Goal: Check status

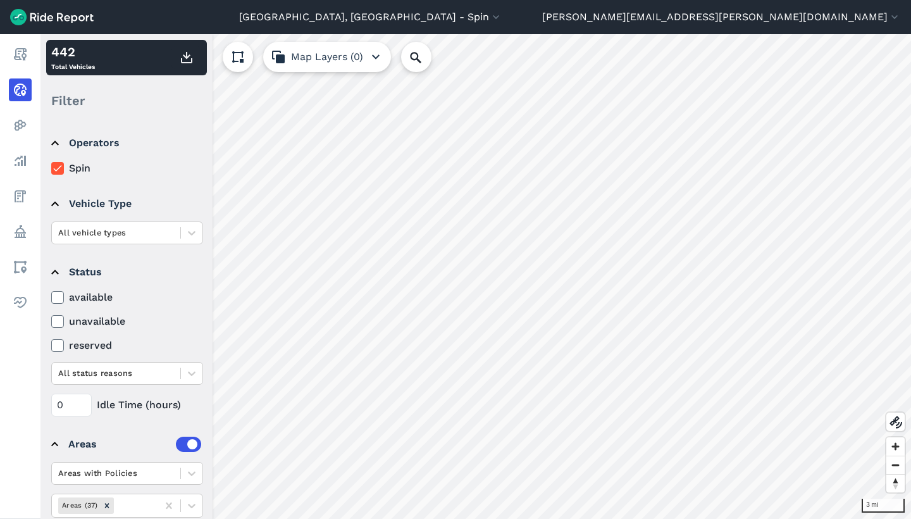
scroll to position [29, 0]
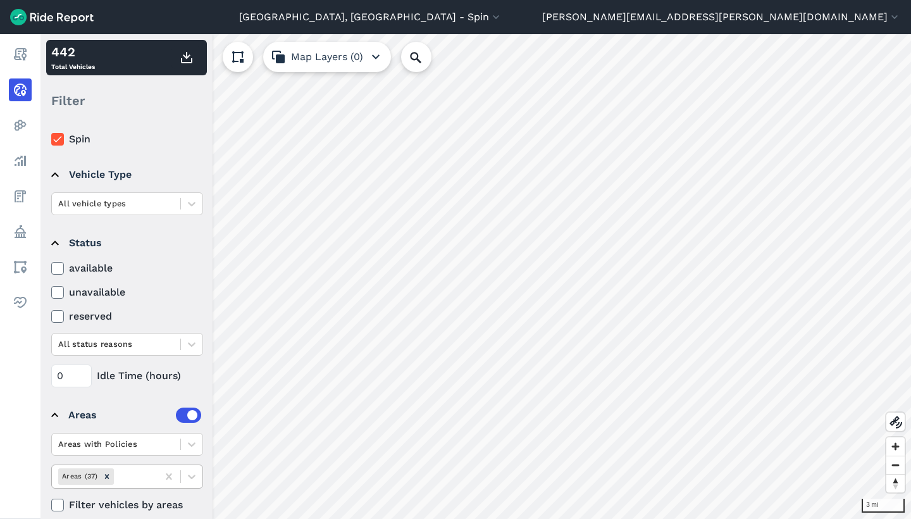
click at [137, 477] on div at bounding box center [133, 476] width 35 height 15
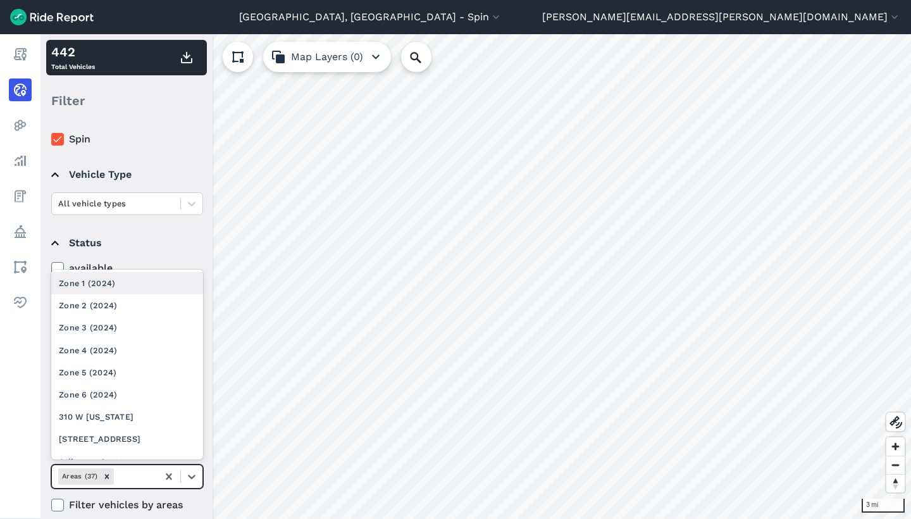
click at [139, 284] on div "Zone 1 (2024)" at bounding box center [127, 283] width 152 height 22
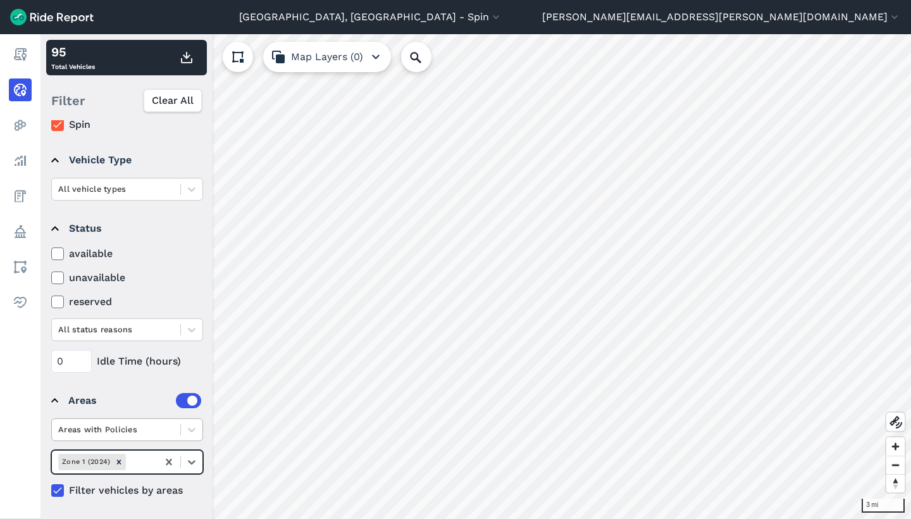
scroll to position [44, 0]
click at [168, 455] on div at bounding box center [169, 461] width 23 height 23
click at [136, 457] on div at bounding box center [133, 461] width 35 height 15
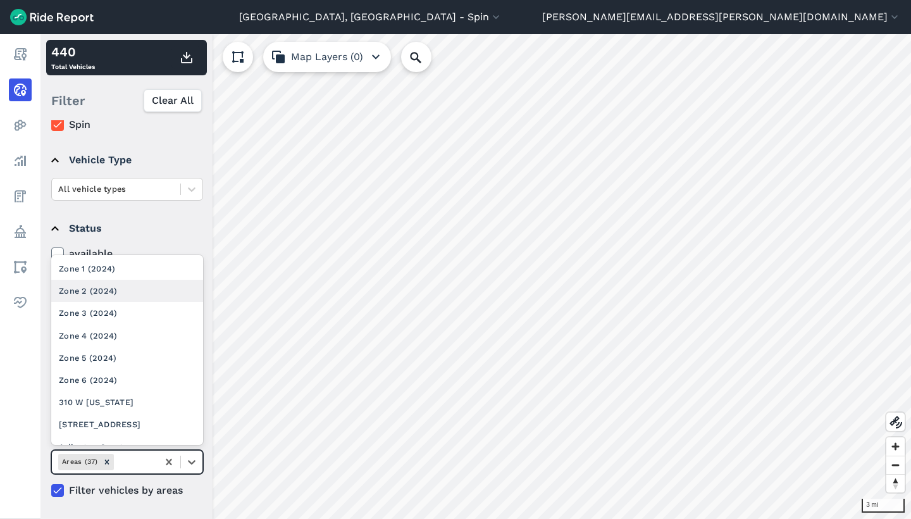
click at [140, 285] on div "Zone 2 (2024)" at bounding box center [127, 291] width 152 height 22
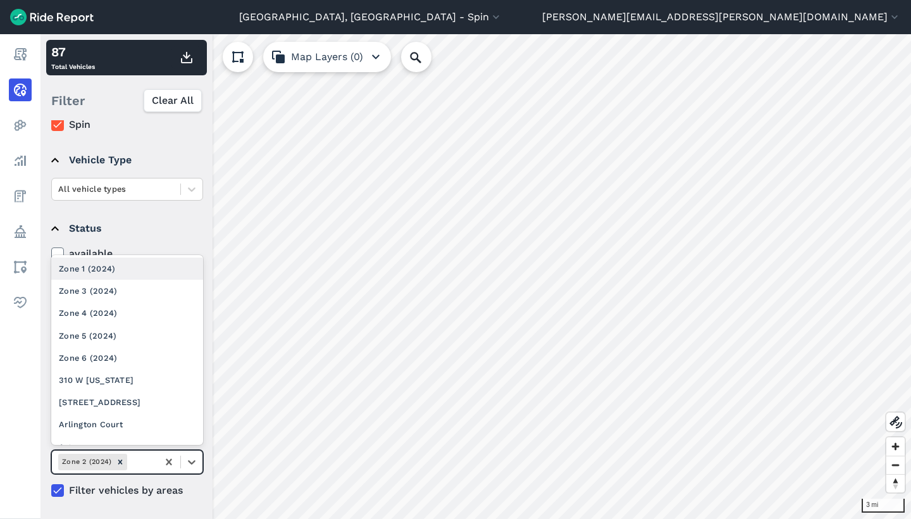
click at [137, 460] on div at bounding box center [141, 461] width 22 height 15
click at [129, 295] on div "Zone 3 (2024)" at bounding box center [127, 291] width 152 height 22
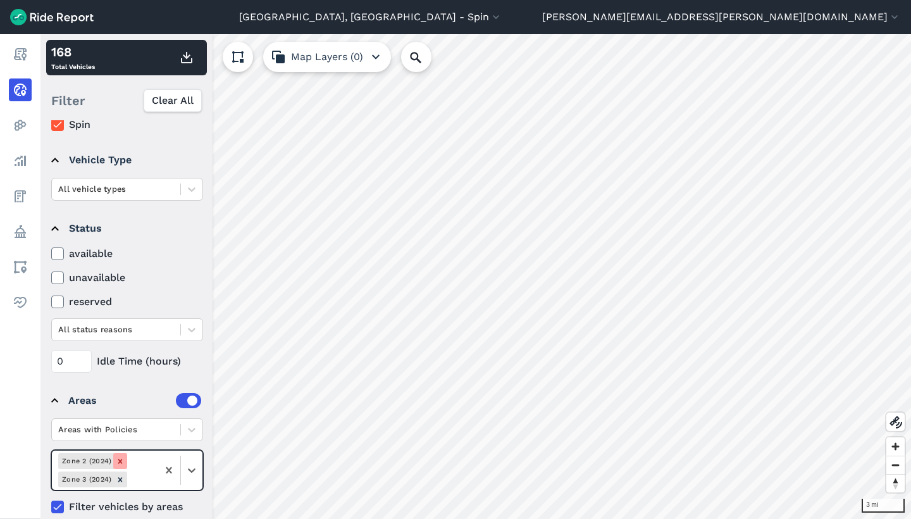
click at [120, 459] on icon "Remove Zone 2 (2024)" at bounding box center [120, 461] width 4 height 4
click at [170, 459] on icon at bounding box center [169, 461] width 13 height 13
click at [149, 459] on div at bounding box center [133, 461] width 35 height 15
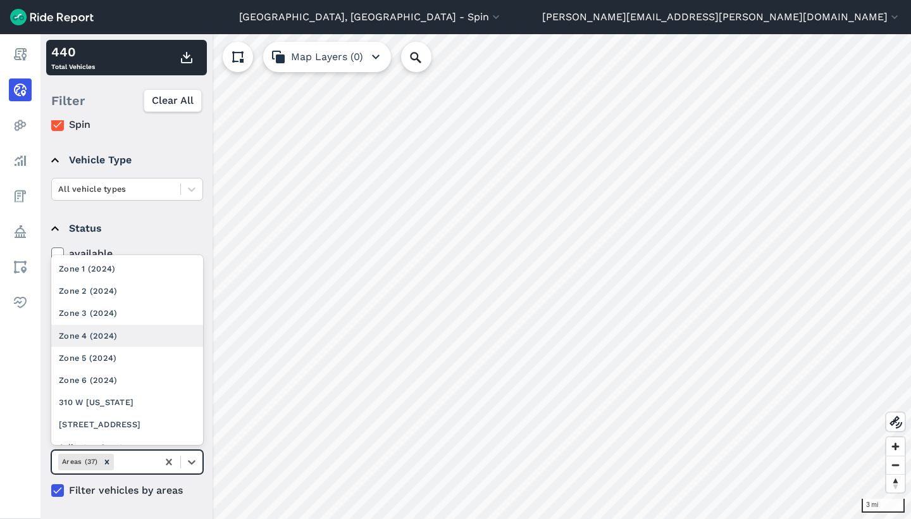
click at [145, 341] on div "Zone 4 (2024)" at bounding box center [127, 336] width 152 height 22
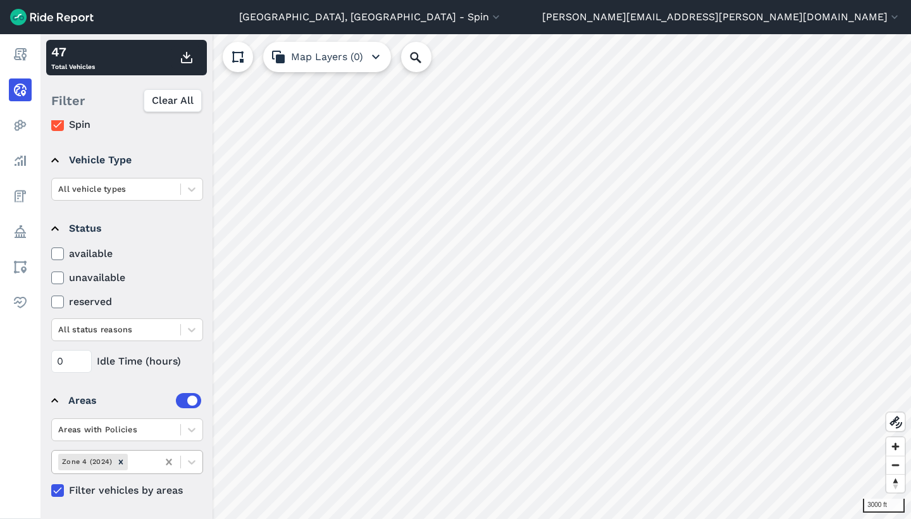
click at [168, 457] on icon at bounding box center [169, 461] width 13 height 13
click at [145, 459] on div at bounding box center [133, 461] width 35 height 15
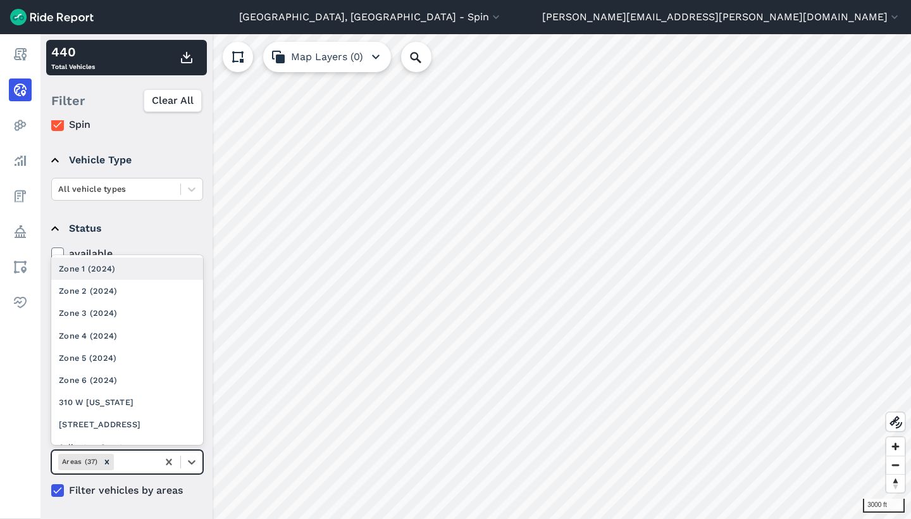
click at [142, 265] on div "Zone 1 (2024)" at bounding box center [127, 268] width 152 height 22
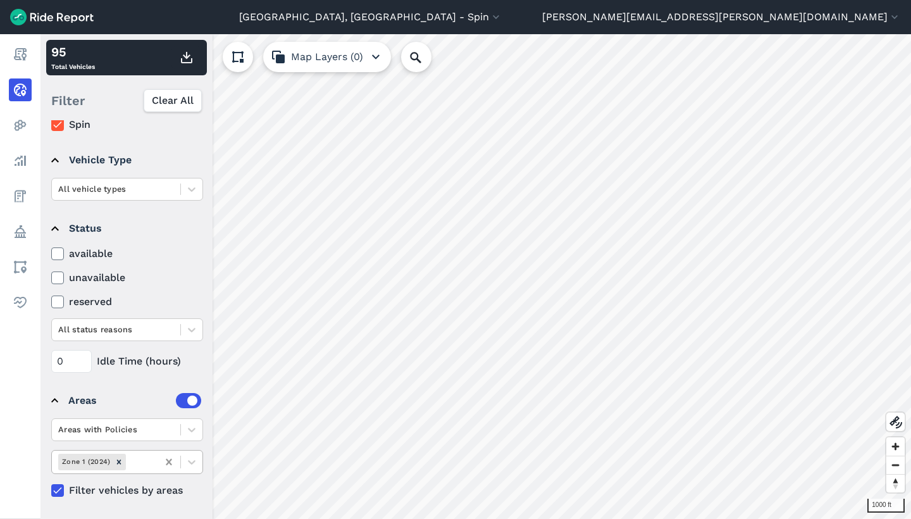
click at [170, 462] on icon at bounding box center [169, 462] width 6 height 6
